Goal: Task Accomplishment & Management: Complete application form

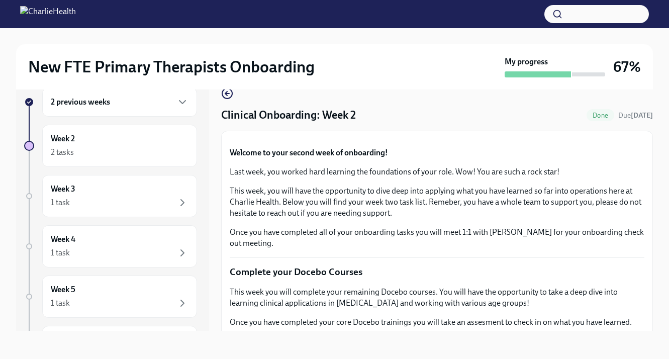
scroll to position [297, 0]
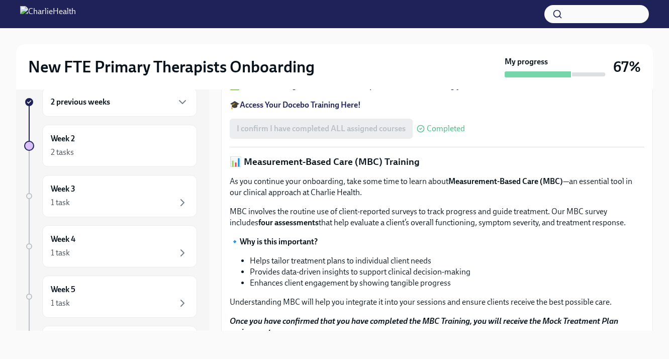
click at [110, 163] on div "Week 2 2 tasks" at bounding box center [119, 146] width 155 height 42
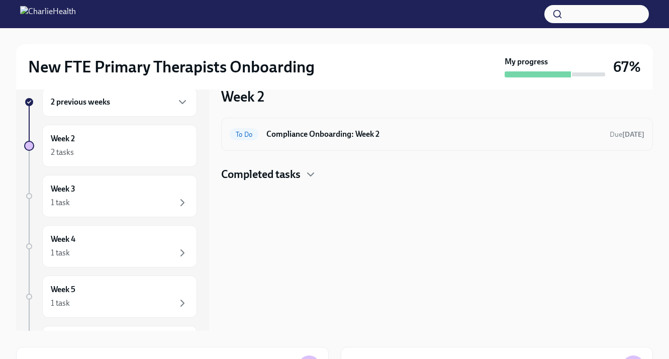
click at [285, 140] on div "To Do Compliance Onboarding: Week 2 Due [DATE]" at bounding box center [437, 134] width 415 height 16
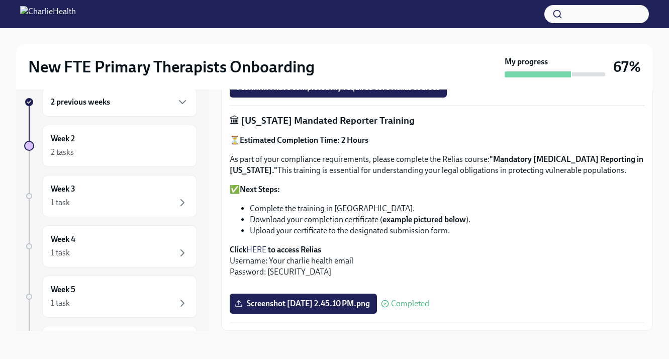
scroll to position [723, 0]
click at [156, 147] on div "2 tasks" at bounding box center [120, 152] width 138 height 12
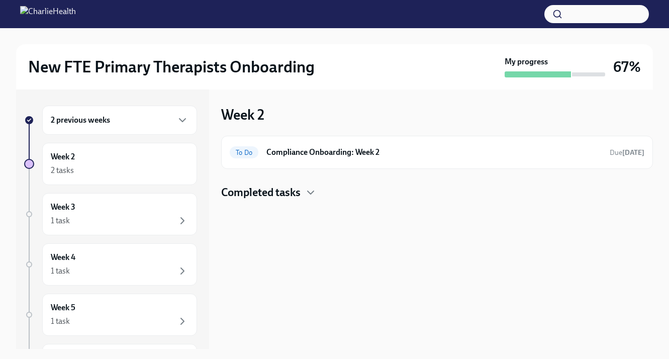
click at [259, 187] on h4 "Completed tasks" at bounding box center [260, 192] width 79 height 15
click at [278, 221] on h6 "Clinical Onboarding: Week 2" at bounding box center [454, 224] width 379 height 11
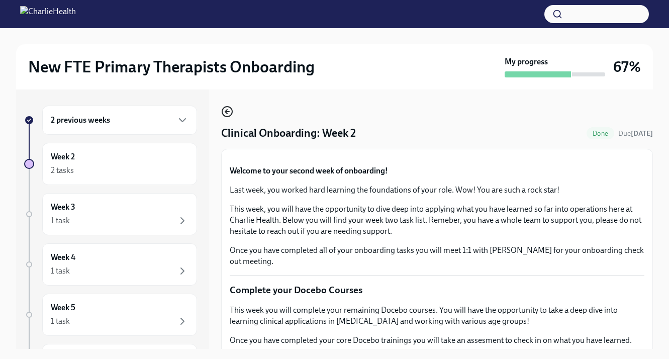
click at [223, 112] on icon "button" at bounding box center [227, 112] width 12 height 12
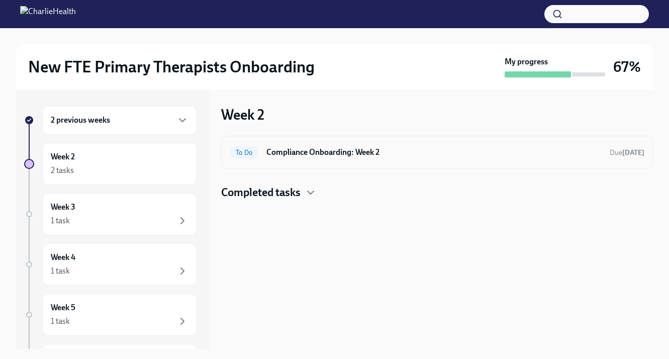
click at [289, 152] on h6 "Compliance Onboarding: Week 2" at bounding box center [433, 152] width 335 height 11
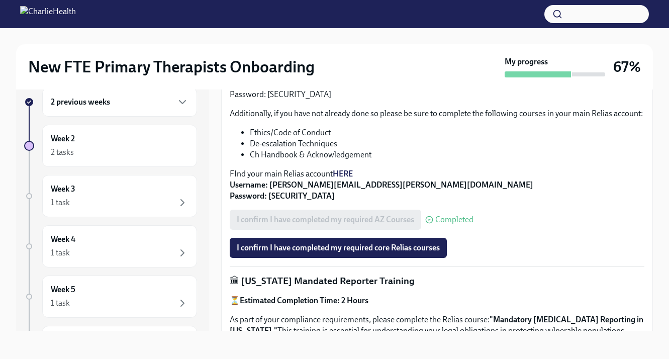
scroll to position [317, 0]
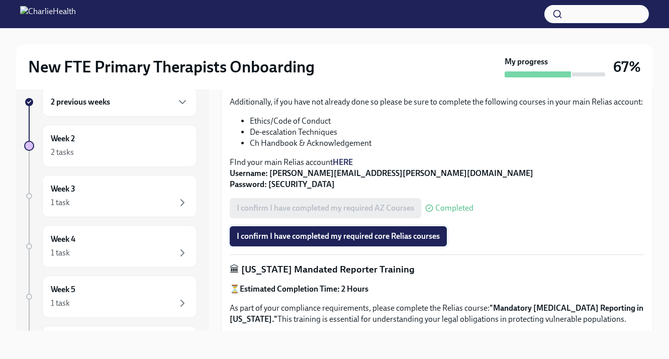
click at [318, 238] on span "I confirm I have completed my required core Relias courses" at bounding box center [338, 236] width 203 height 10
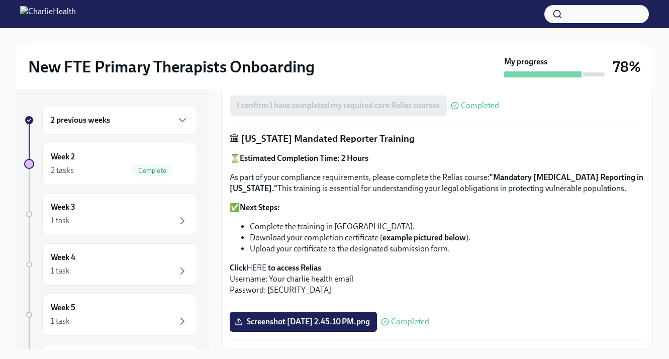
scroll to position [723, 0]
